Goal: Information Seeking & Learning: Learn about a topic

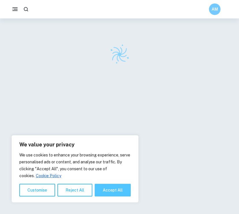
click at [114, 193] on button "Accept All" at bounding box center [113, 190] width 36 height 13
checkbox input "true"
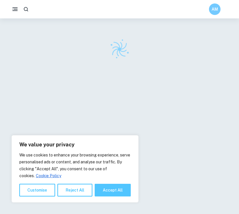
checkbox input "true"
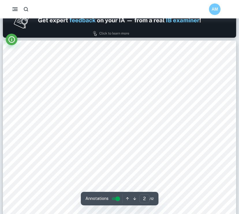
scroll to position [477, 0]
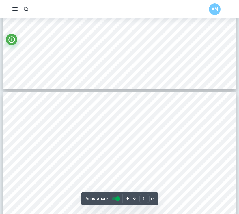
type input "6"
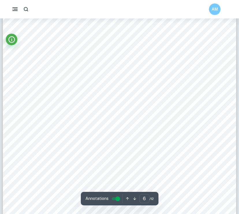
scroll to position [1863, 0]
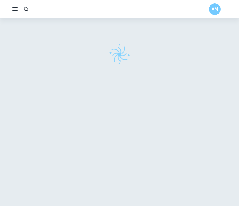
checkbox input "true"
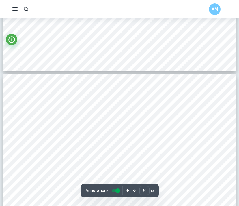
scroll to position [2151, 0]
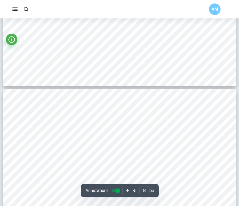
type input "7"
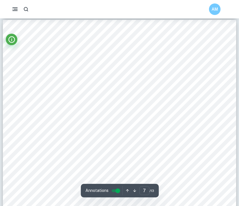
scroll to position [1904, 0]
